Goal: Information Seeking & Learning: Learn about a topic

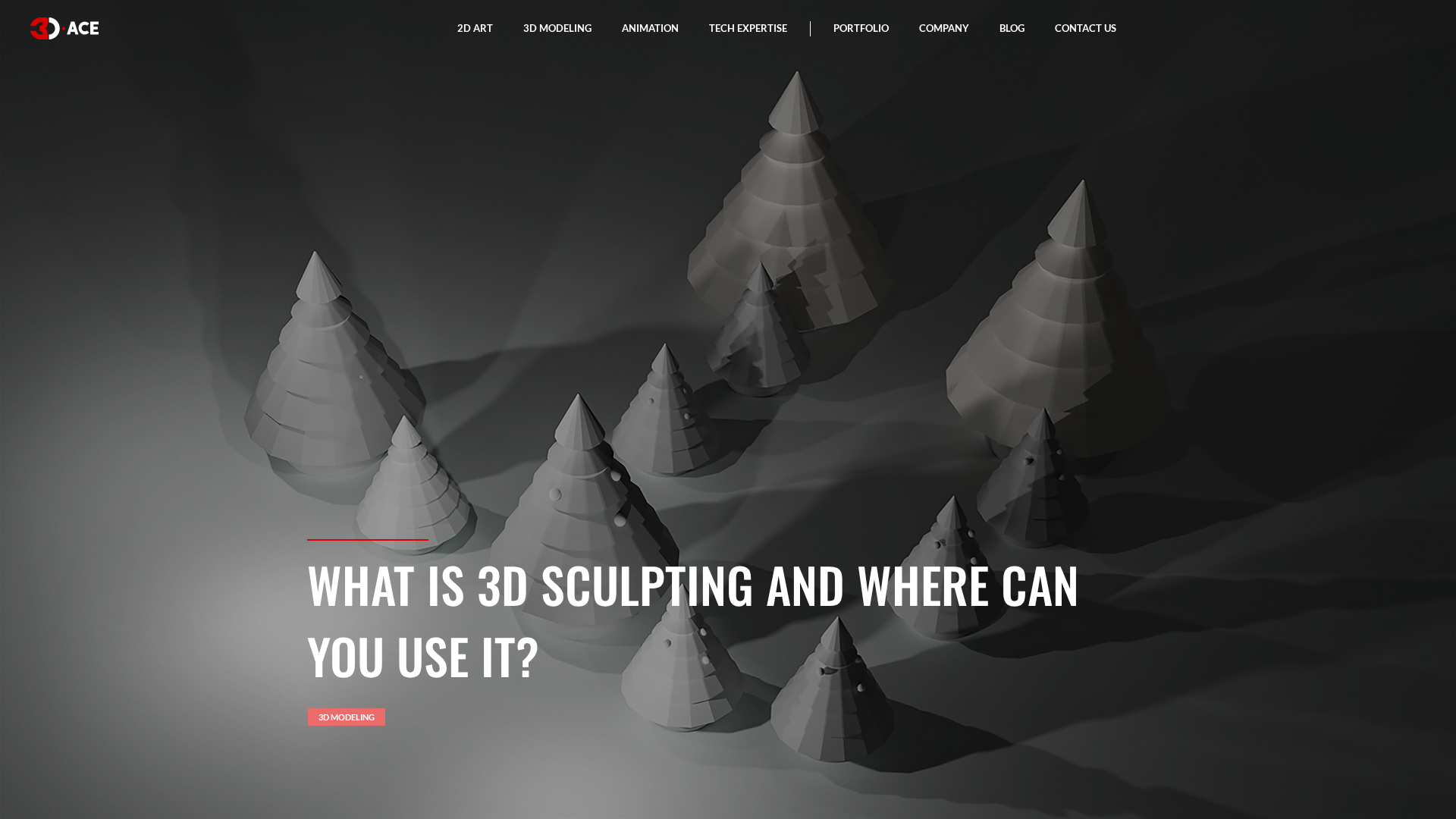
click at [329, 717] on link "3D Modeling" at bounding box center [347, 717] width 78 height 18
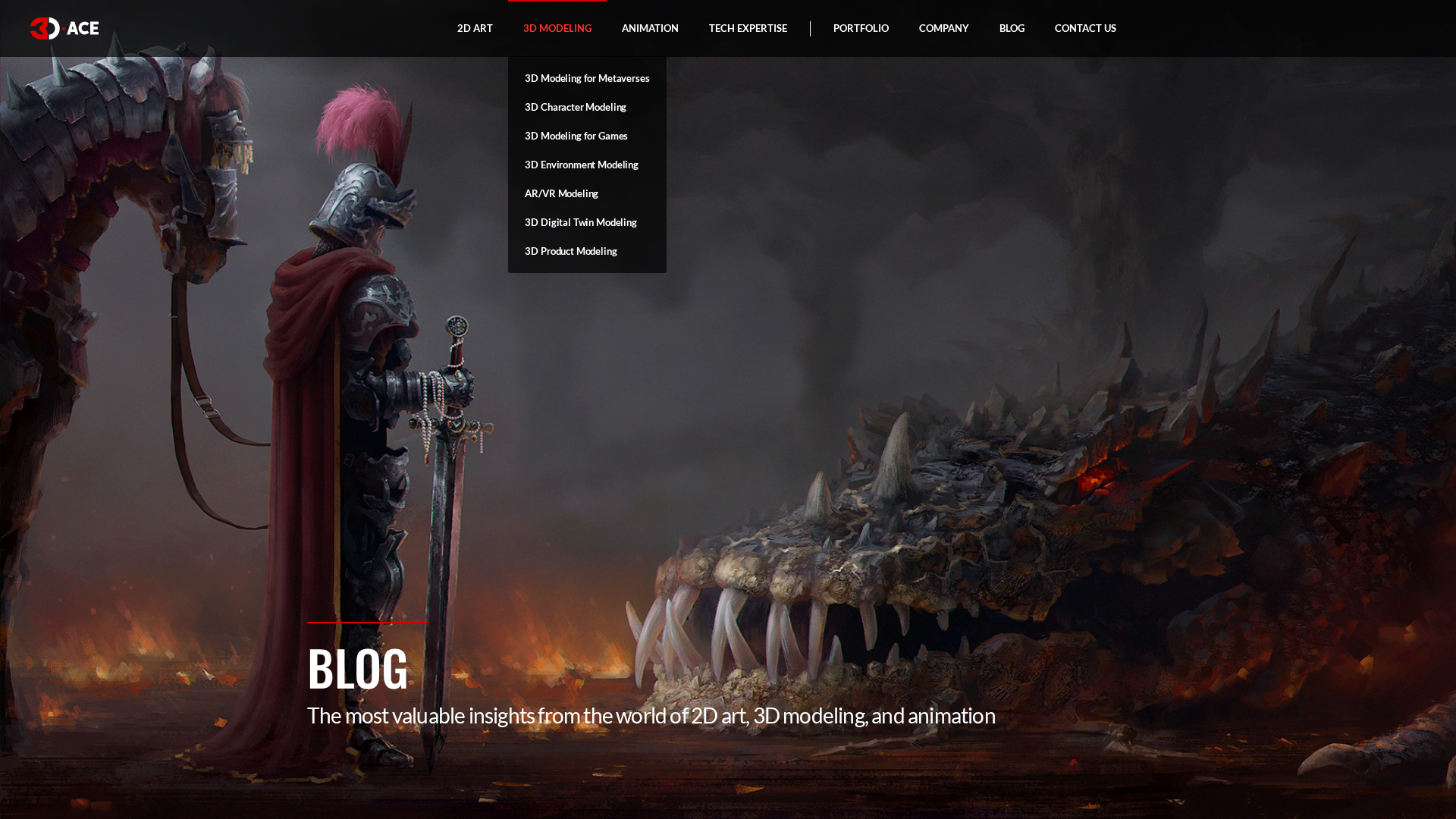
click at [548, 31] on link "3D Modeling" at bounding box center [557, 28] width 99 height 56
